Goal: Task Accomplishment & Management: Use online tool/utility

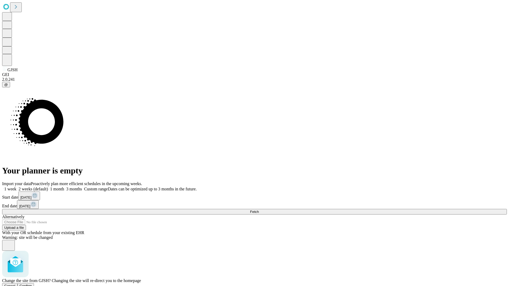
click at [32, 284] on span "Confirm" at bounding box center [26, 286] width 12 height 4
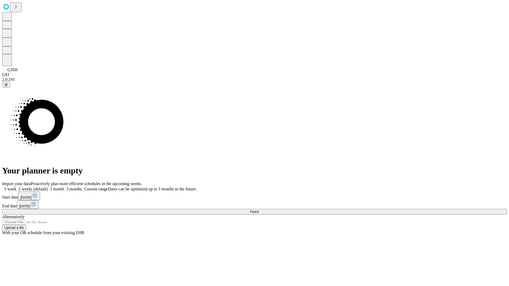
click at [48, 187] on label "2 weeks (default)" at bounding box center [32, 189] width 32 height 5
click at [259, 210] on span "Fetch" at bounding box center [254, 212] width 9 height 4
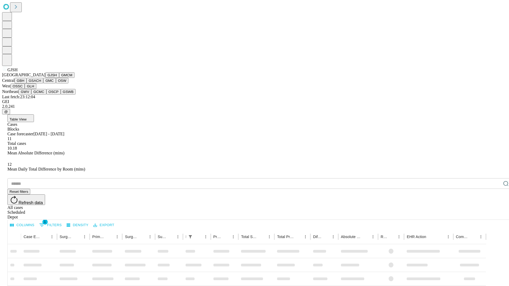
click at [59, 78] on button "GMCM" at bounding box center [66, 75] width 15 height 6
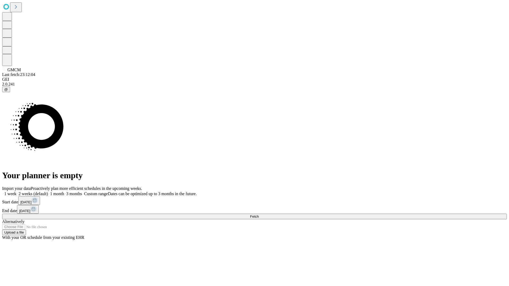
click at [48, 192] on label "2 weeks (default)" at bounding box center [32, 194] width 32 height 5
click at [259, 215] on span "Fetch" at bounding box center [254, 217] width 9 height 4
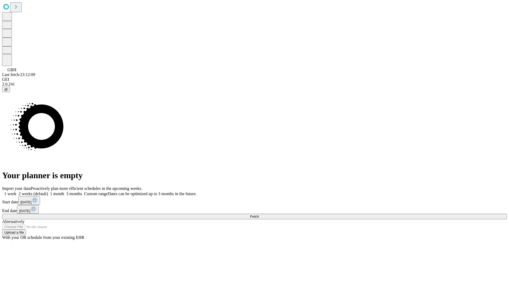
click at [48, 192] on label "2 weeks (default)" at bounding box center [32, 194] width 32 height 5
click at [259, 215] on span "Fetch" at bounding box center [254, 217] width 9 height 4
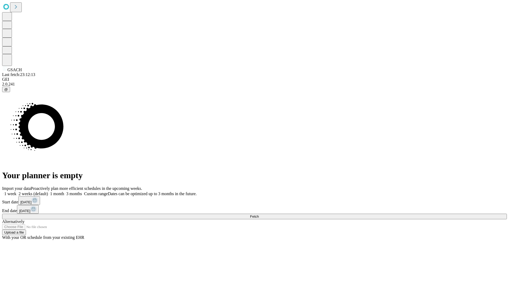
click at [48, 192] on label "2 weeks (default)" at bounding box center [32, 194] width 32 height 5
click at [259, 215] on span "Fetch" at bounding box center [254, 217] width 9 height 4
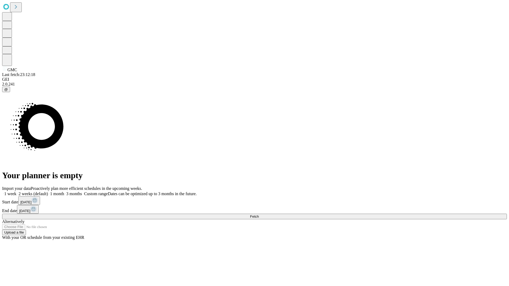
click at [259, 215] on span "Fetch" at bounding box center [254, 217] width 9 height 4
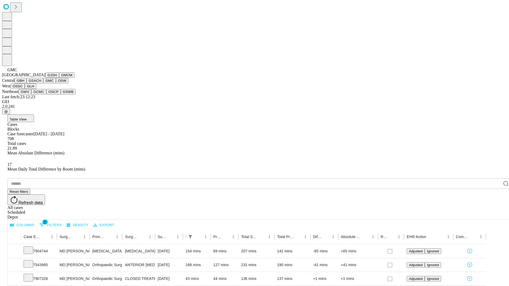
click at [56, 84] on button "OSW" at bounding box center [62, 81] width 13 height 6
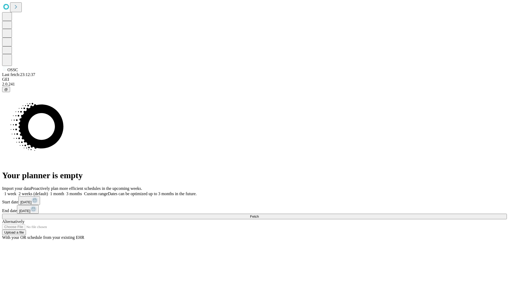
click at [48, 192] on label "2 weeks (default)" at bounding box center [32, 194] width 32 height 5
click at [259, 215] on span "Fetch" at bounding box center [254, 217] width 9 height 4
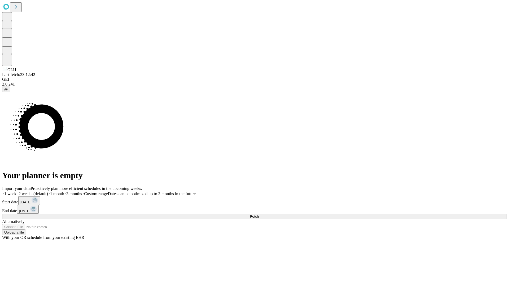
click at [48, 192] on label "2 weeks (default)" at bounding box center [32, 194] width 32 height 5
click at [259, 215] on span "Fetch" at bounding box center [254, 217] width 9 height 4
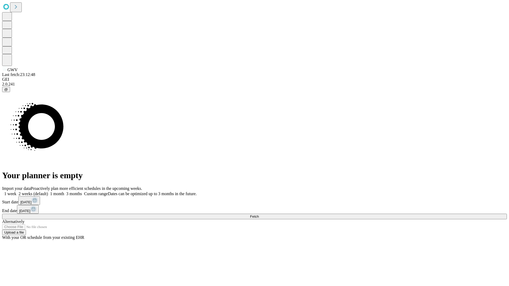
click at [48, 192] on label "2 weeks (default)" at bounding box center [32, 194] width 32 height 5
click at [259, 215] on span "Fetch" at bounding box center [254, 217] width 9 height 4
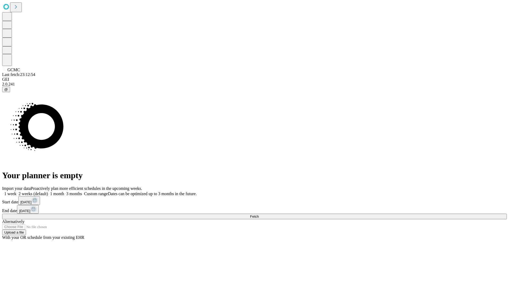
click at [48, 192] on label "2 weeks (default)" at bounding box center [32, 194] width 32 height 5
click at [259, 215] on span "Fetch" at bounding box center [254, 217] width 9 height 4
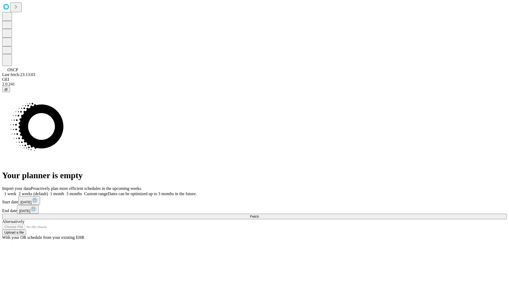
click at [48, 192] on label "2 weeks (default)" at bounding box center [32, 194] width 32 height 5
click at [259, 215] on span "Fetch" at bounding box center [254, 217] width 9 height 4
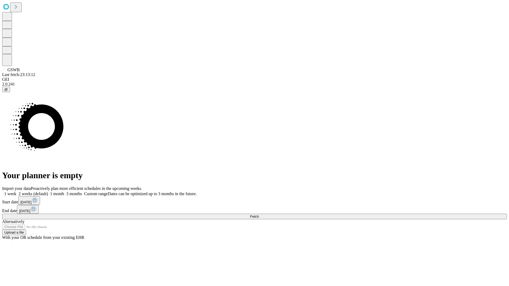
click at [48, 192] on label "2 weeks (default)" at bounding box center [32, 194] width 32 height 5
click at [259, 215] on span "Fetch" at bounding box center [254, 217] width 9 height 4
